Goal: Task Accomplishment & Management: Complete application form

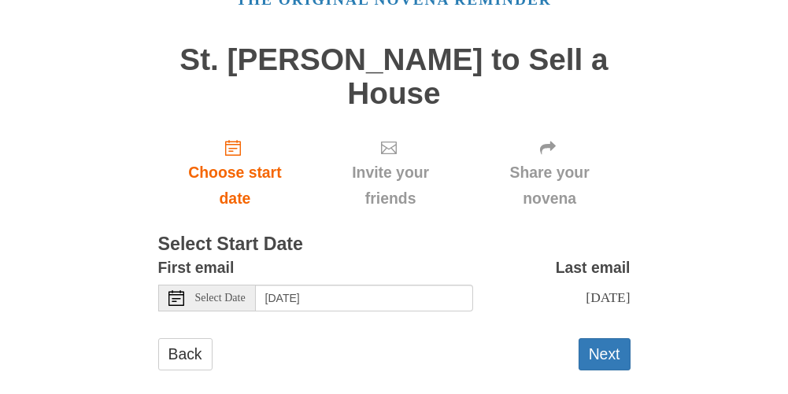
scroll to position [108, 0]
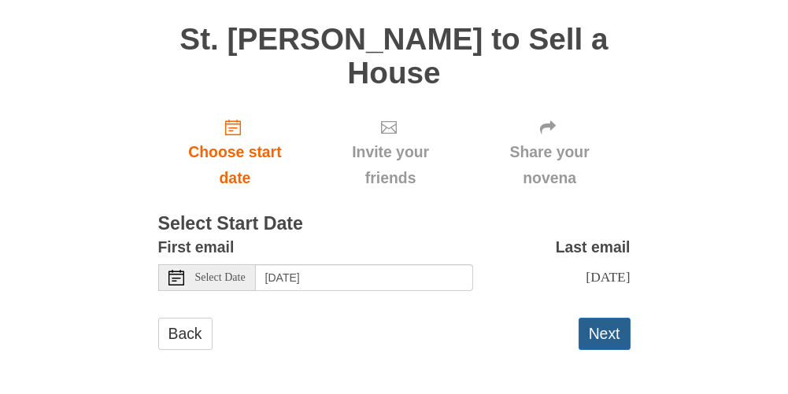
click at [614, 335] on button "Next" at bounding box center [605, 334] width 52 height 32
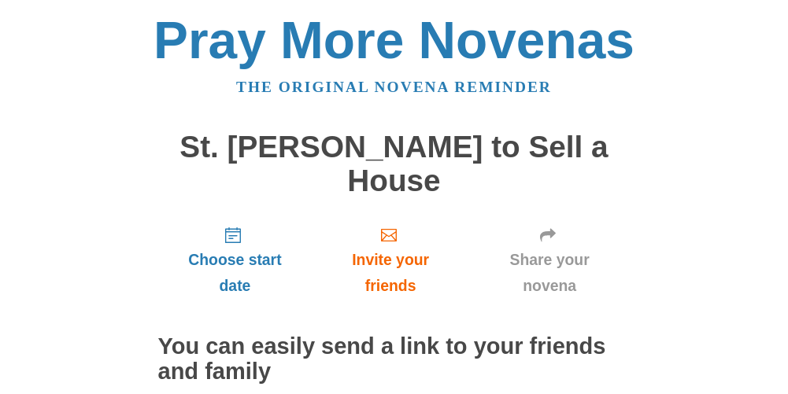
scroll to position [131, 0]
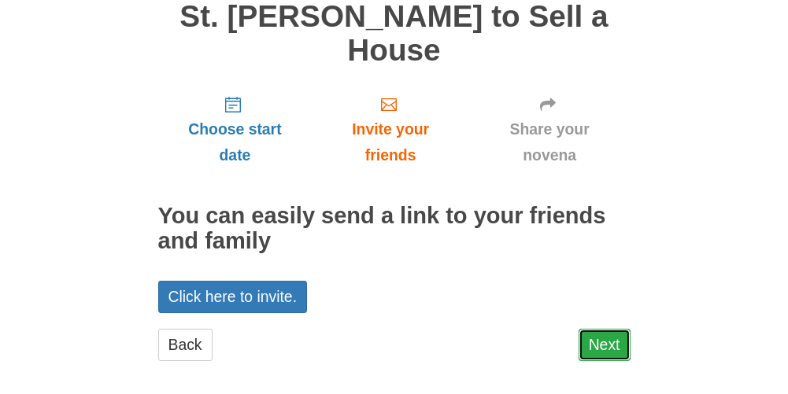
click at [608, 342] on link "Next" at bounding box center [605, 345] width 52 height 32
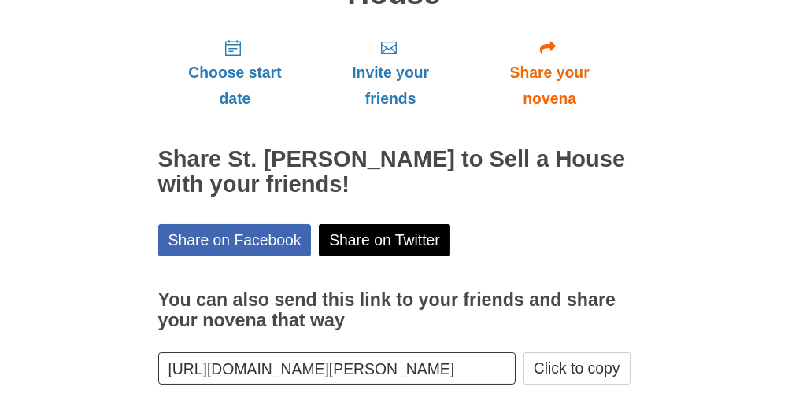
scroll to position [262, 0]
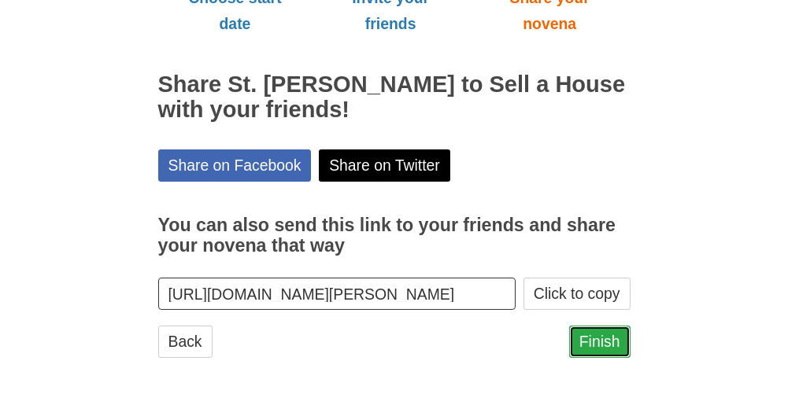
click at [608, 342] on link "Finish" at bounding box center [599, 342] width 61 height 32
